Goal: Task Accomplishment & Management: Use online tool/utility

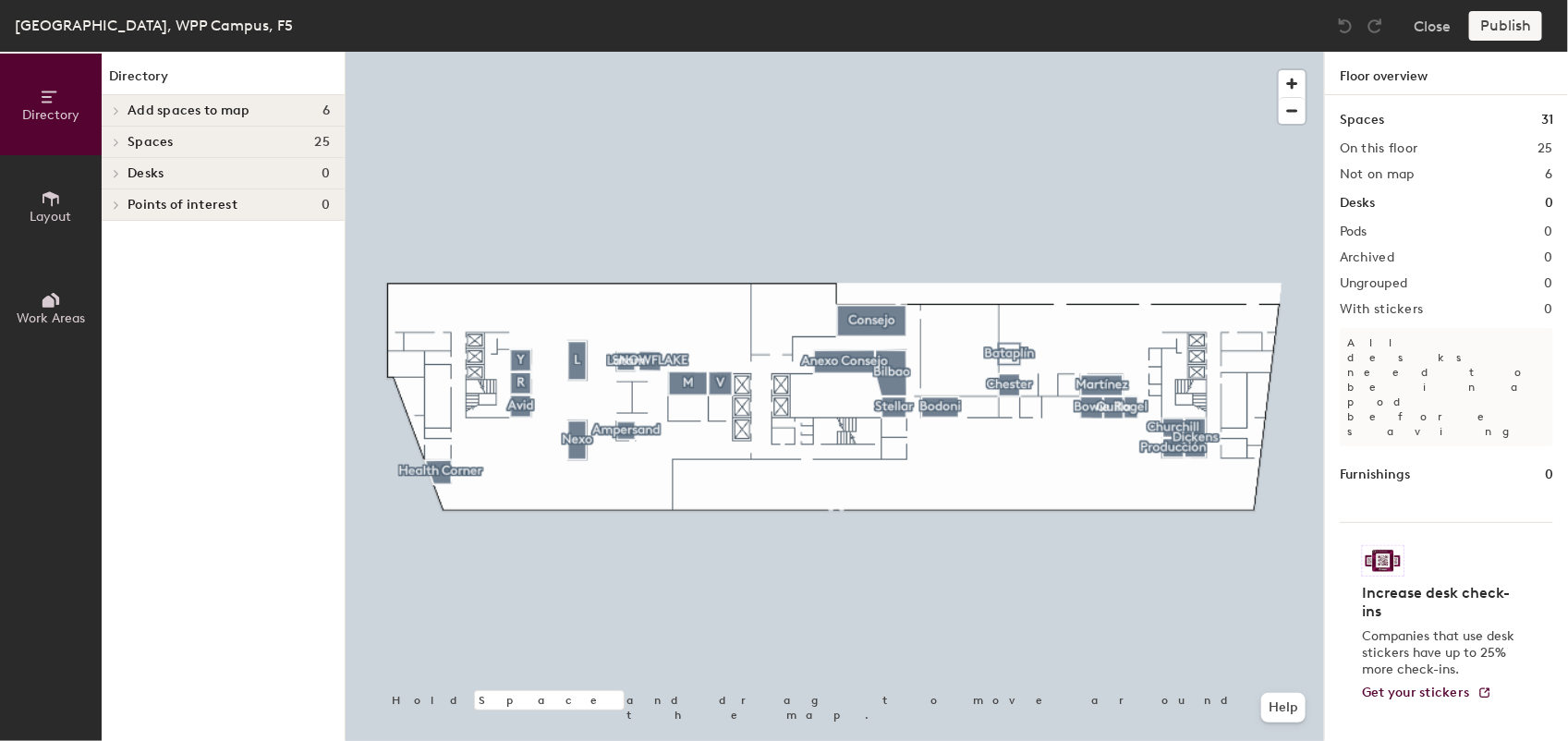
click at [210, 114] on span "Add spaces to map" at bounding box center [189, 110] width 123 height 14
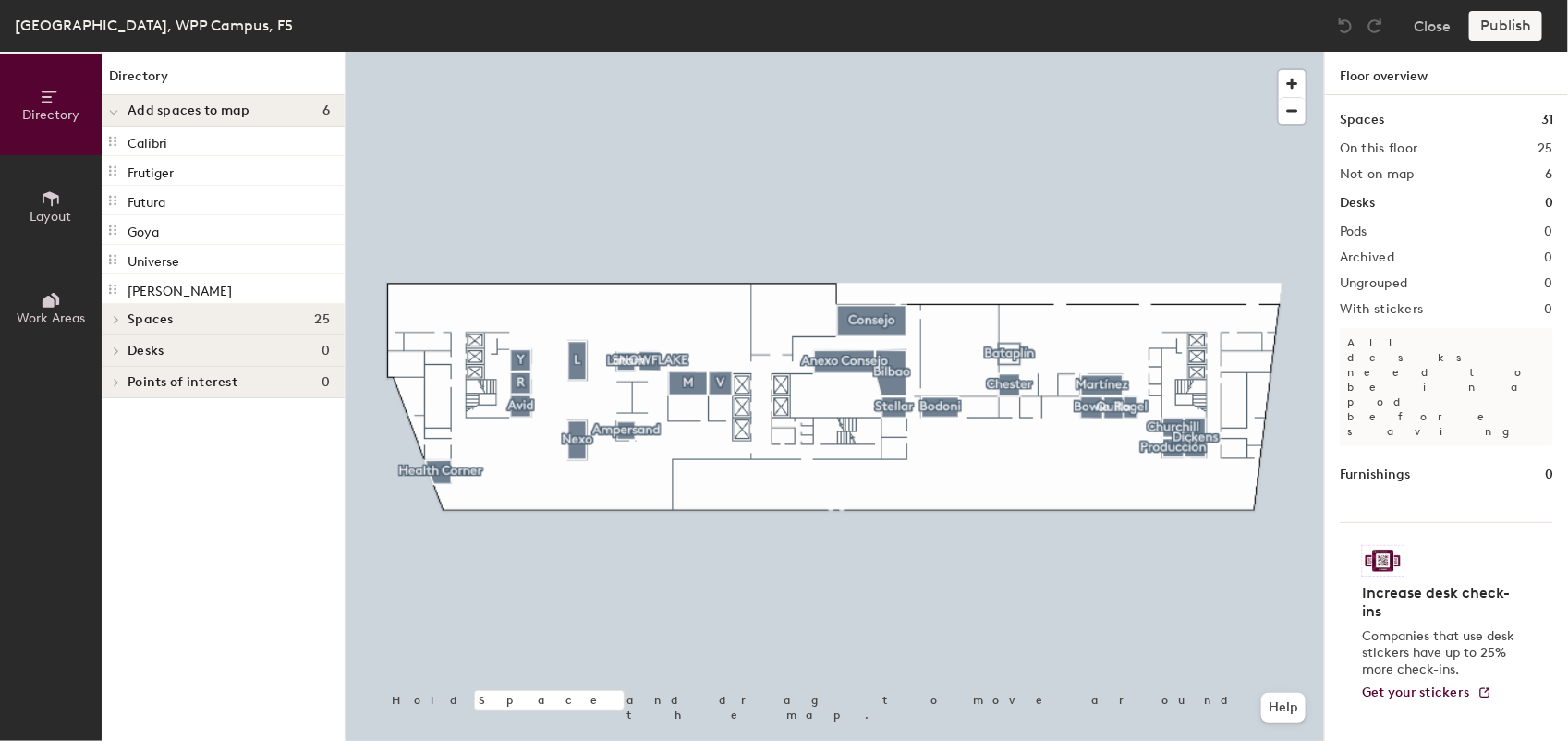
click at [132, 325] on span "Spaces" at bounding box center [150, 319] width 46 height 14
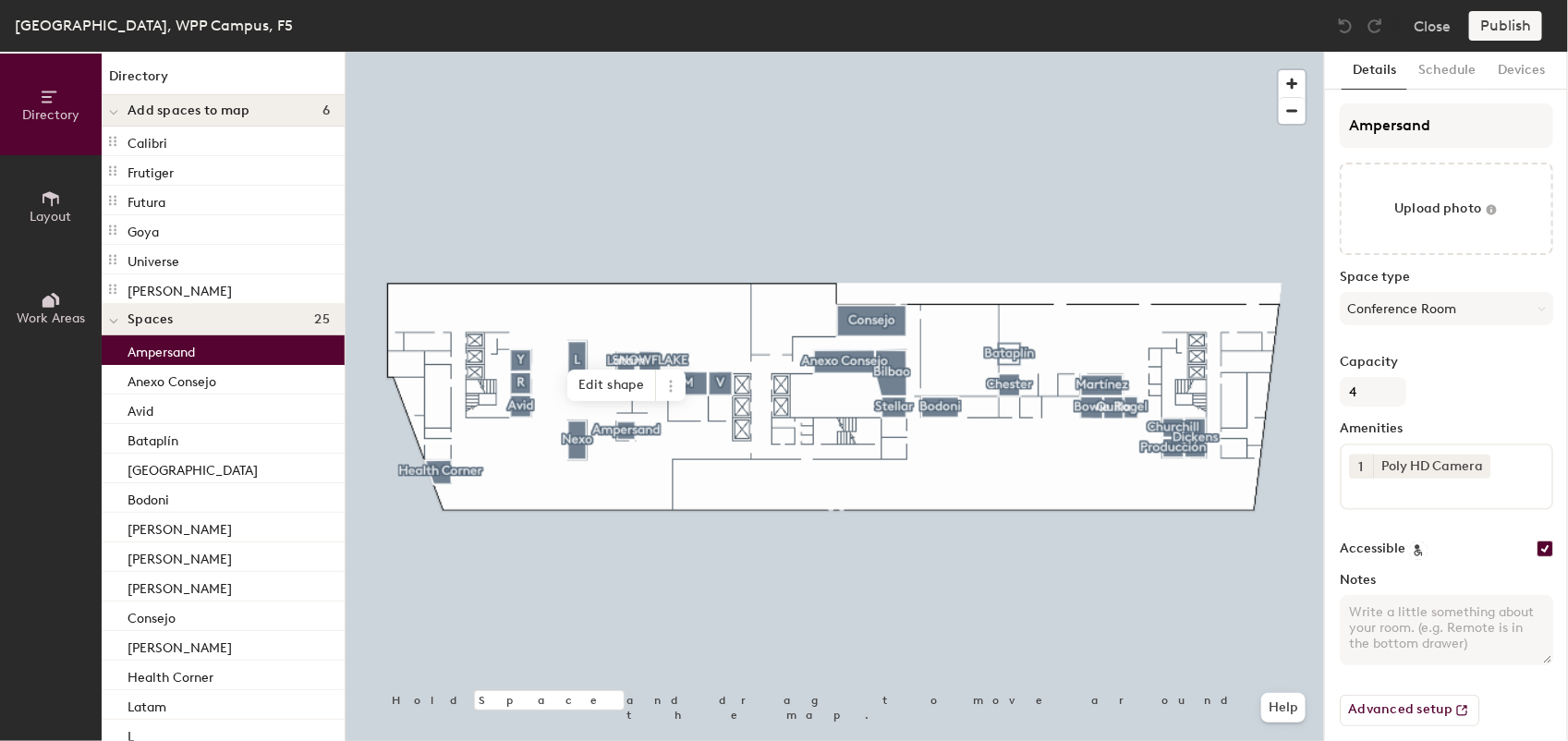
click at [188, 342] on p "Ampersand" at bounding box center [161, 350] width 67 height 21
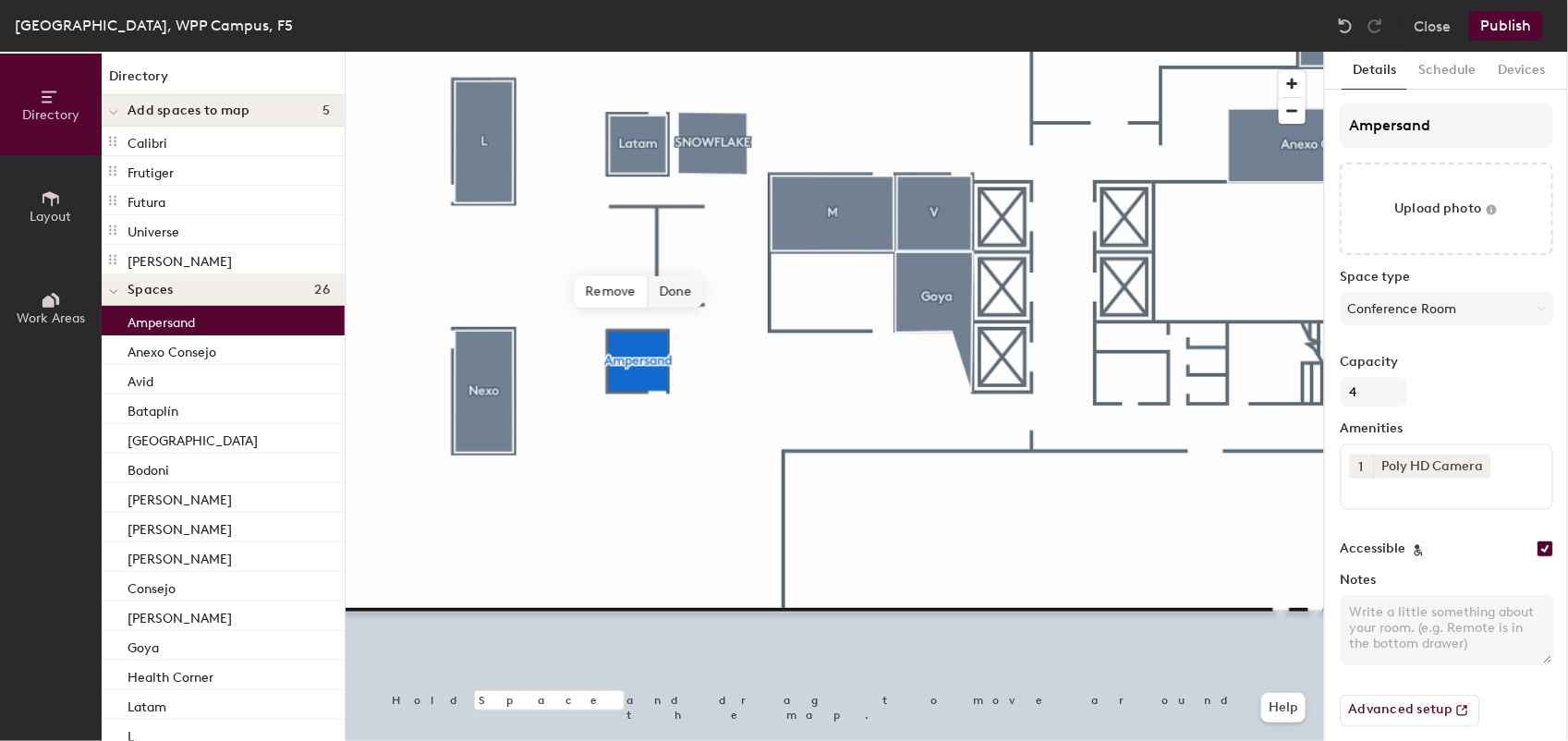
click at [672, 293] on span "Done" at bounding box center [675, 292] width 55 height 32
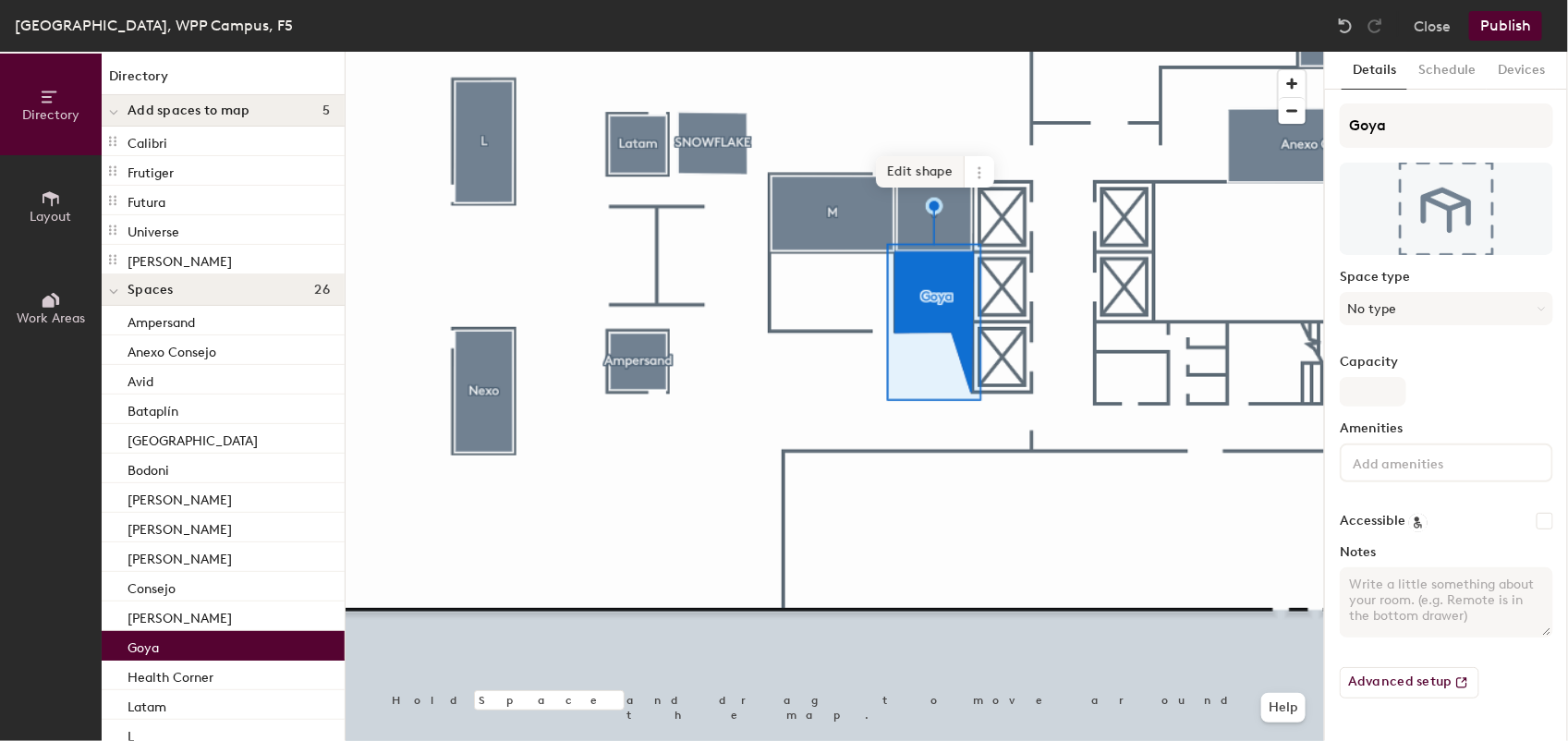
click at [932, 164] on span "Edit shape" at bounding box center [920, 172] width 89 height 32
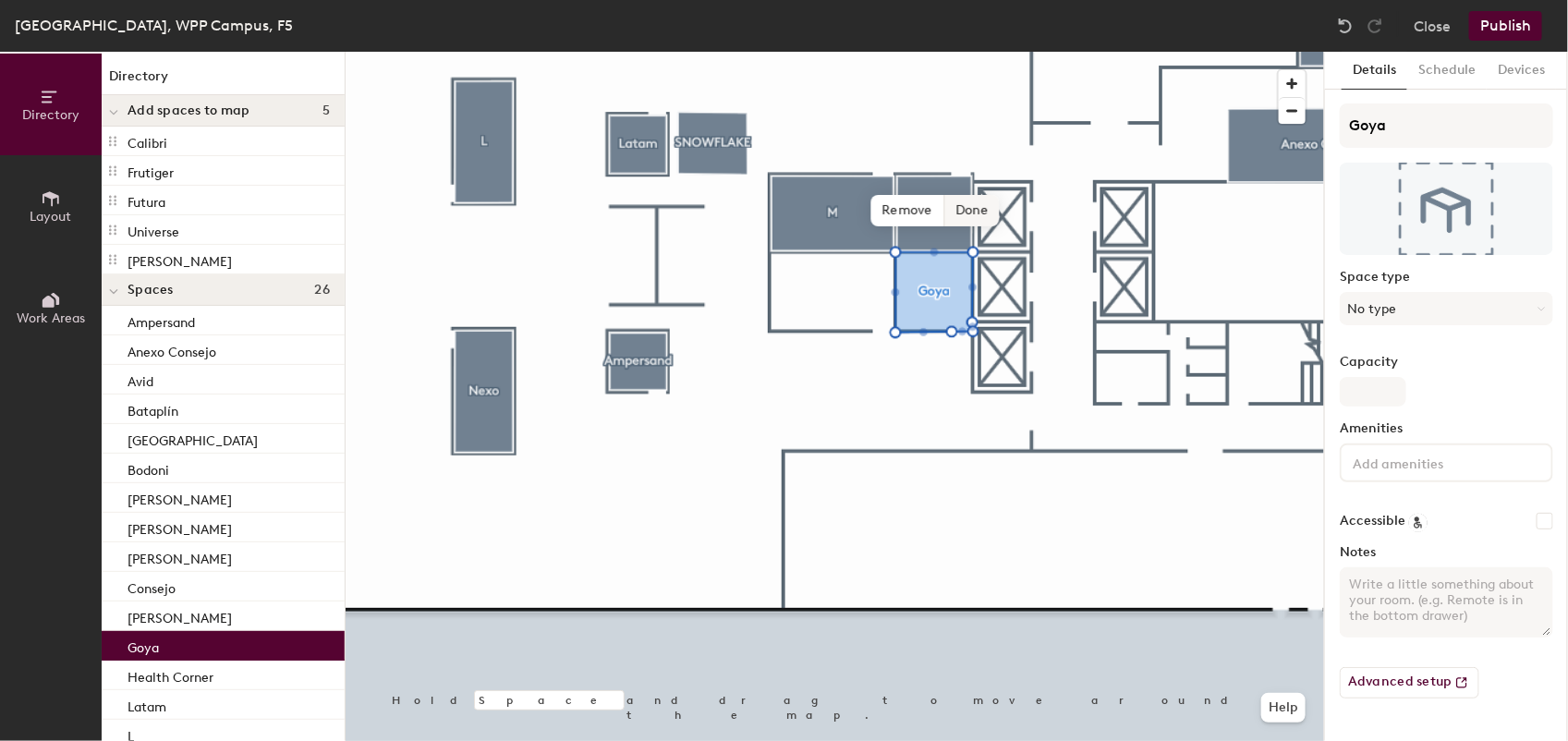
click at [972, 208] on span "Done" at bounding box center [971, 210] width 55 height 32
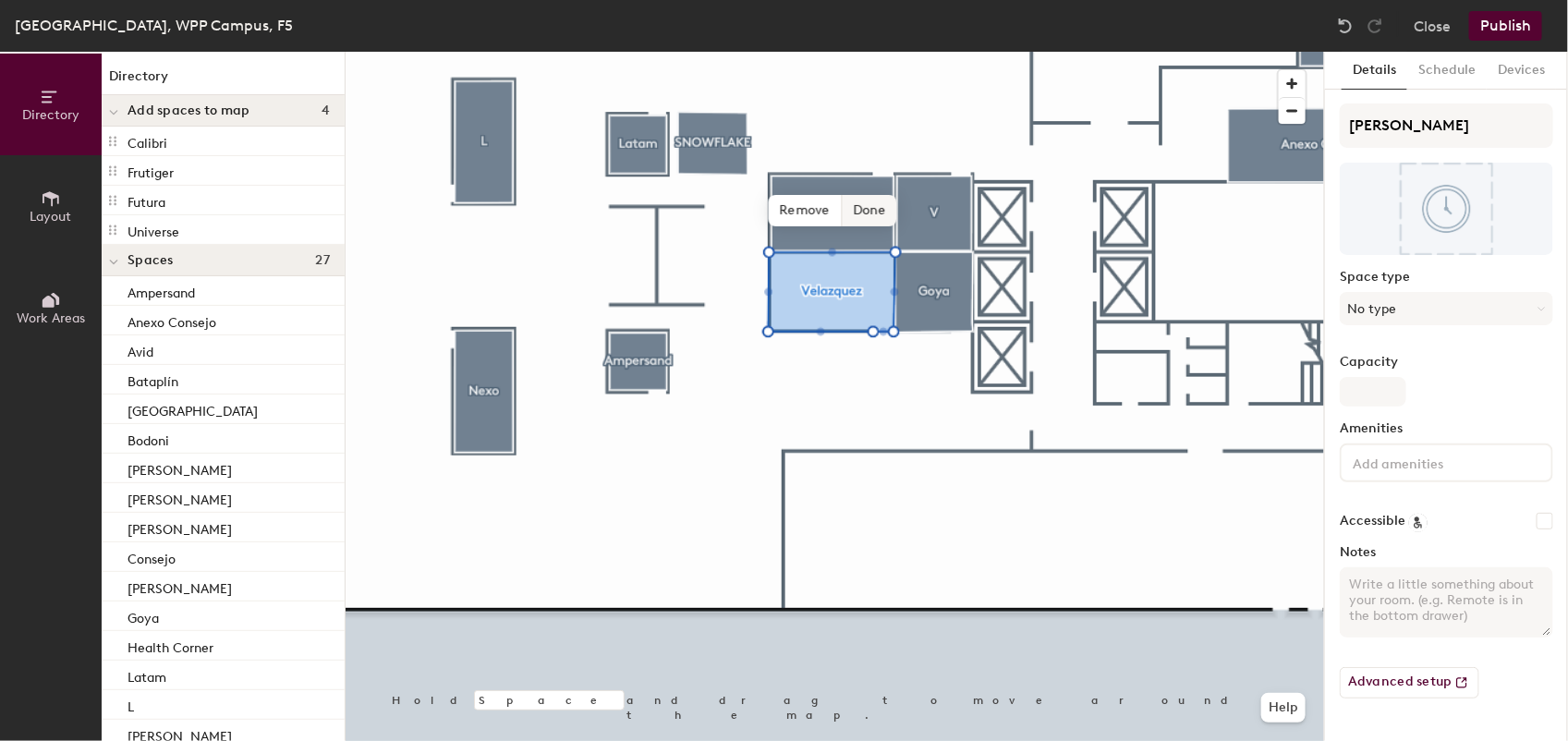
click at [864, 208] on span "Done" at bounding box center [869, 210] width 55 height 32
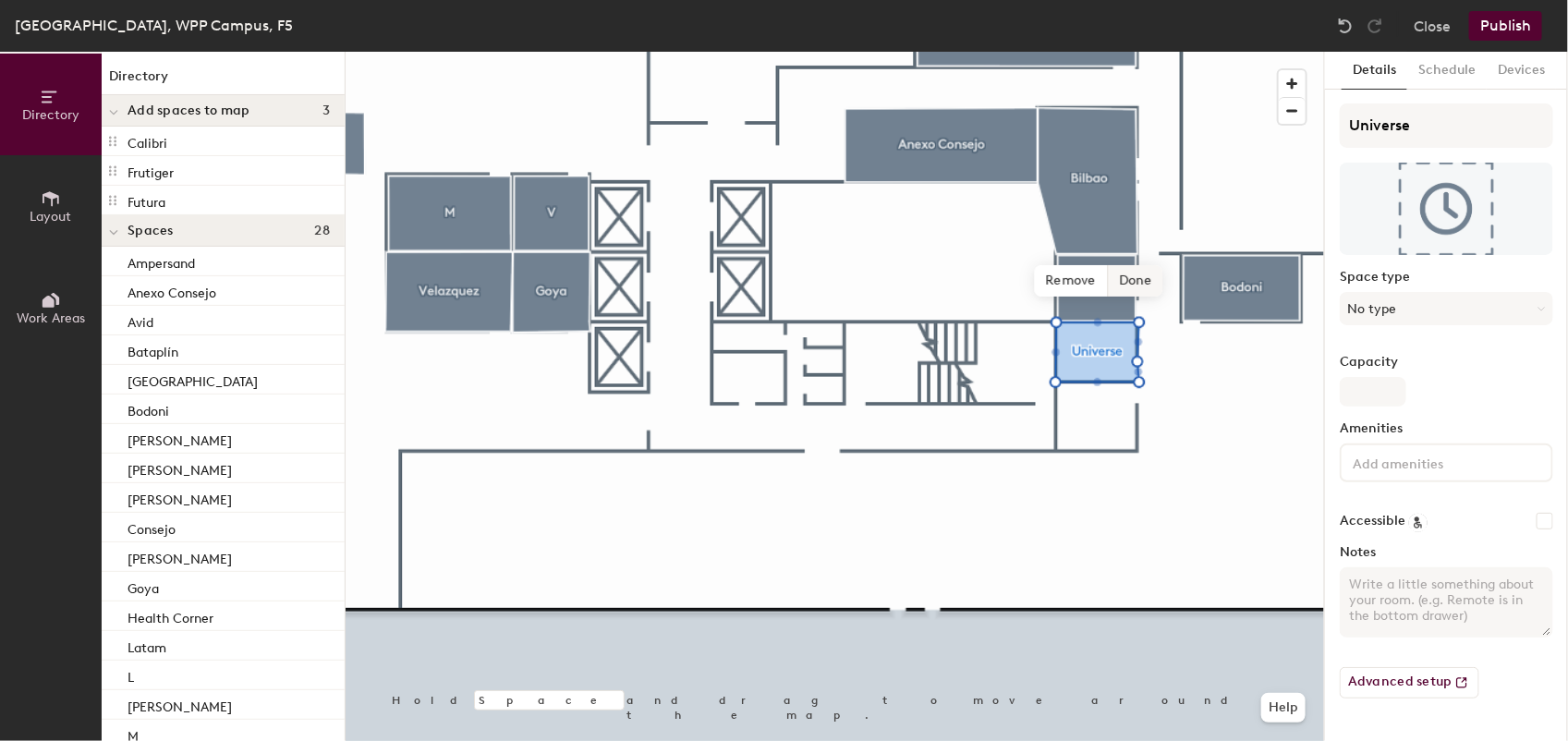
click at [1134, 282] on span "Done" at bounding box center [1135, 280] width 55 height 32
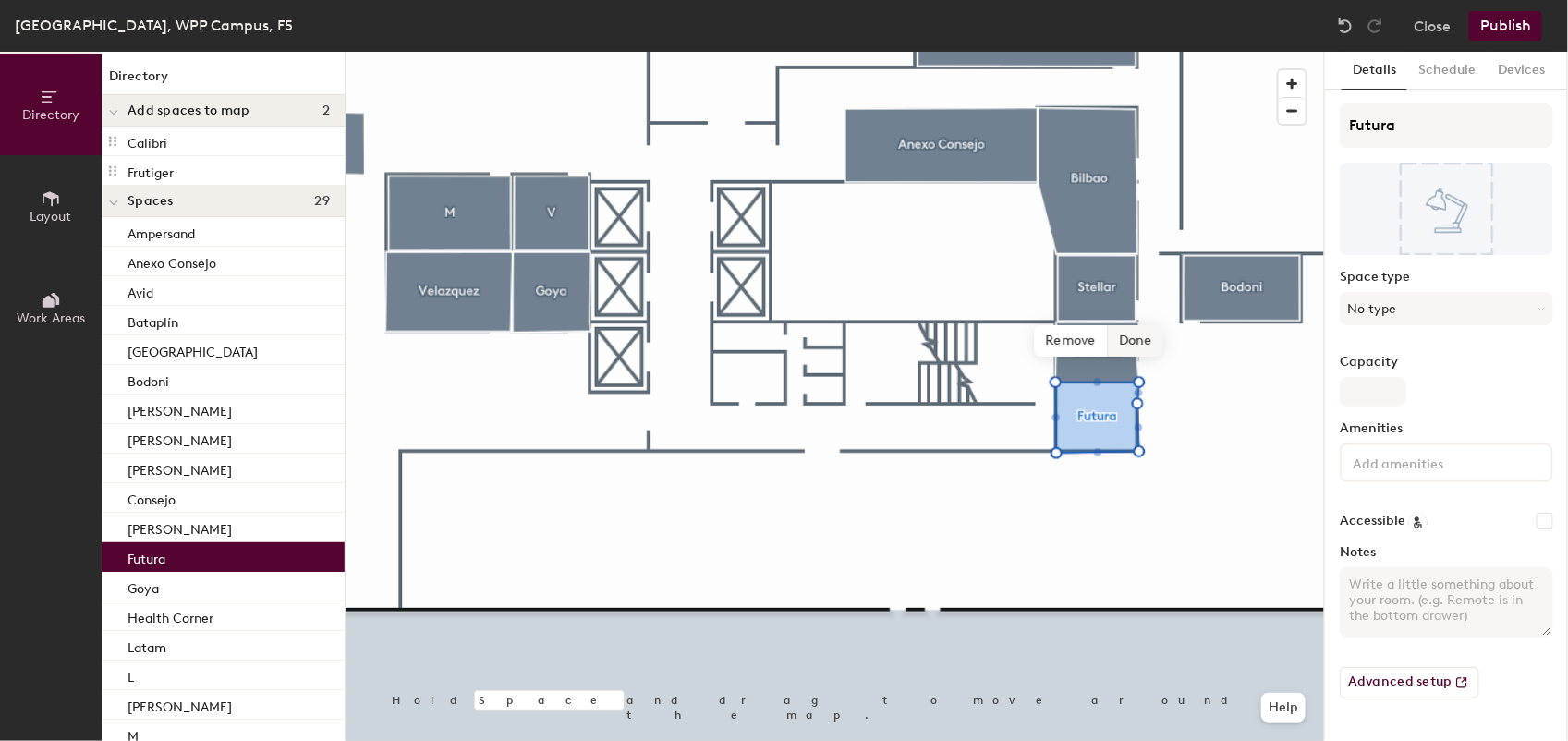
click at [1133, 348] on span "Done" at bounding box center [1135, 341] width 55 height 32
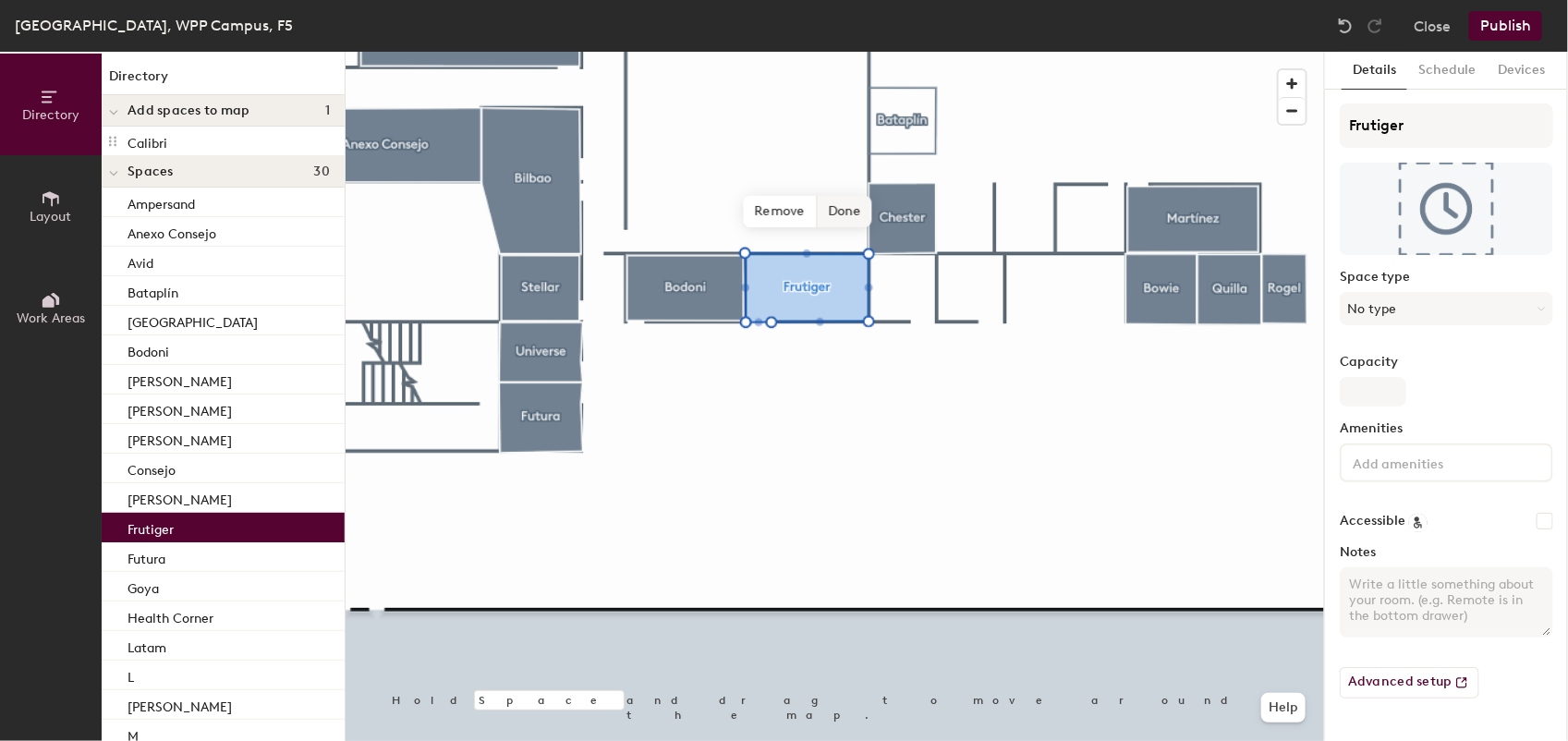
click at [847, 210] on span "Done" at bounding box center [844, 211] width 55 height 32
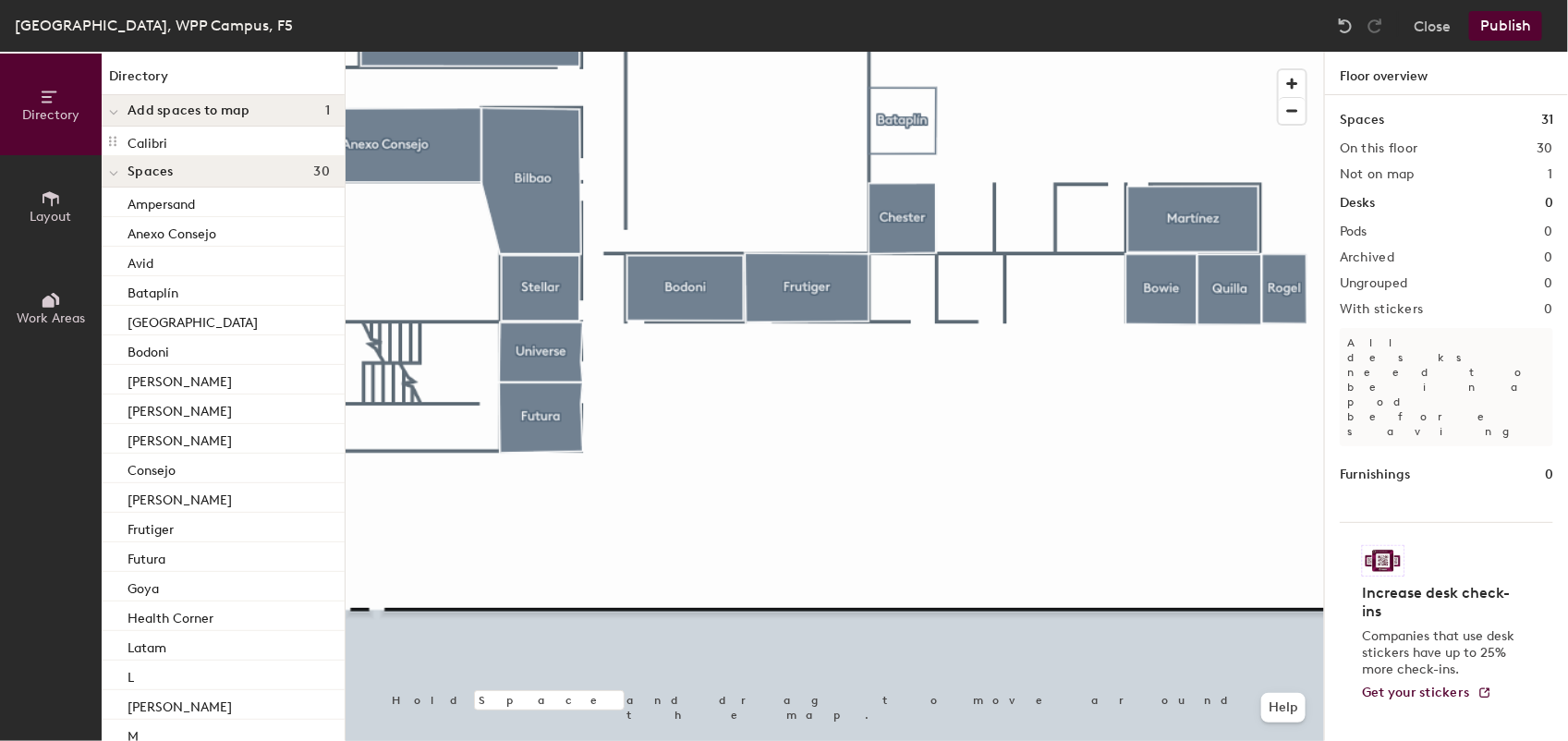
click at [1502, 21] on button "Publish" at bounding box center [1506, 26] width 73 height 30
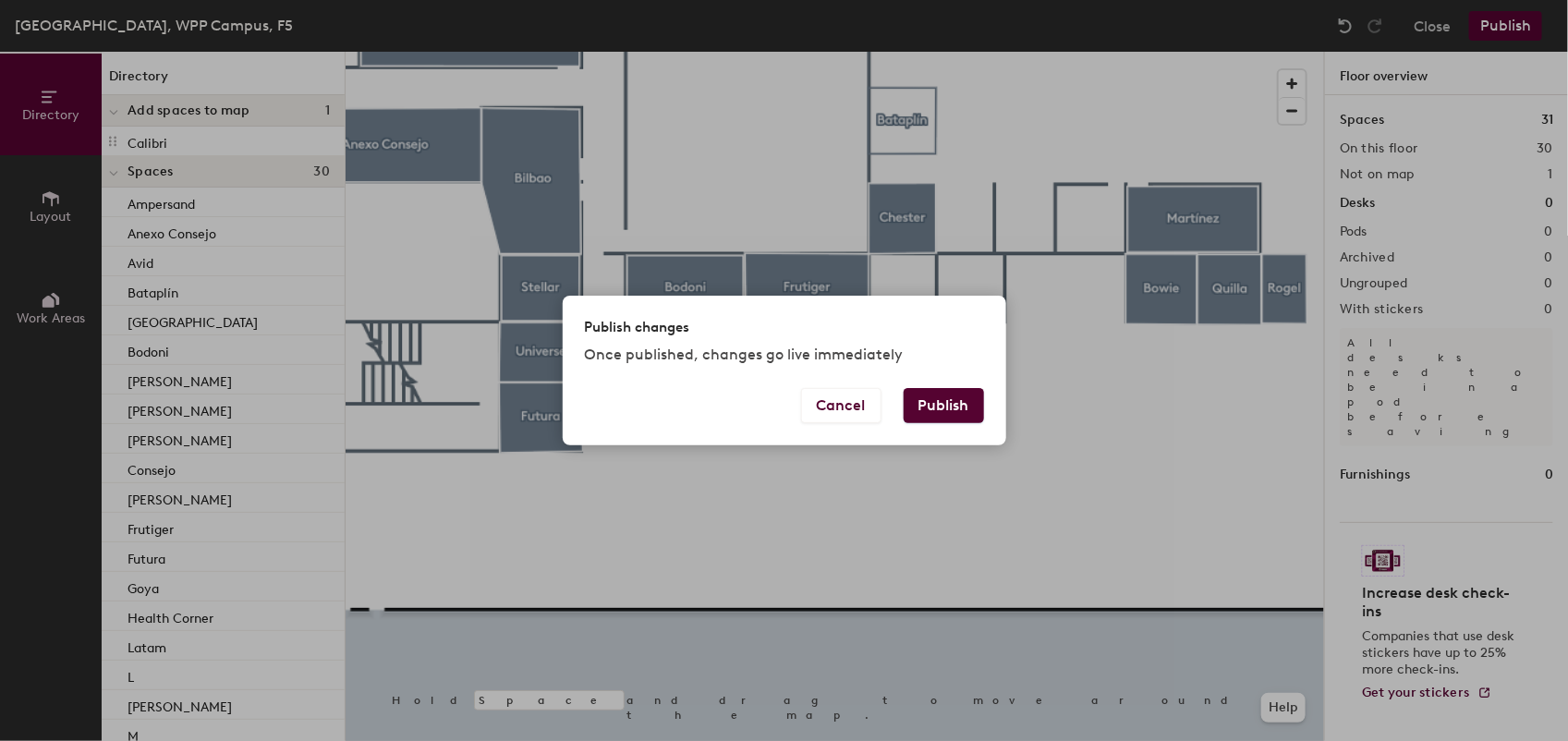
click at [947, 407] on button "Publish" at bounding box center [943, 406] width 80 height 35
